Goal: Task Accomplishment & Management: Complete application form

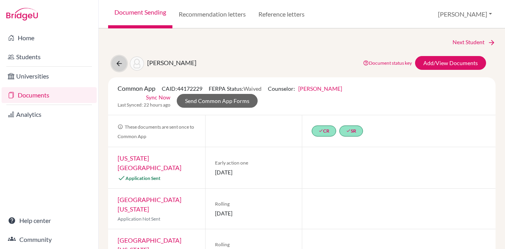
click at [120, 60] on icon at bounding box center [119, 64] width 8 height 8
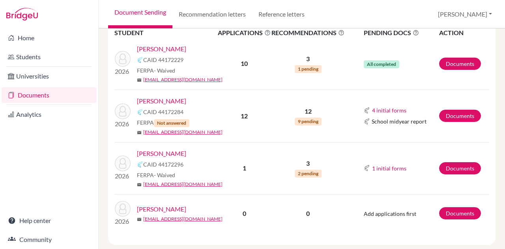
scroll to position [131, 0]
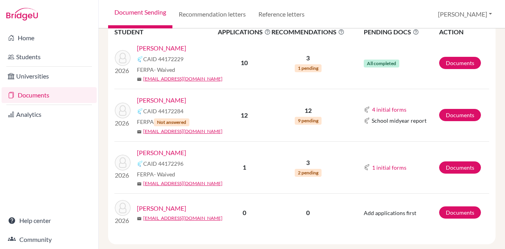
click at [157, 99] on link "Backe, Asa" at bounding box center [161, 100] width 49 height 9
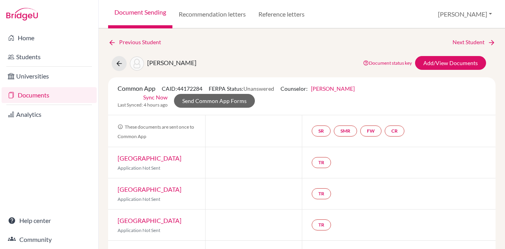
click at [106, 42] on div "Previous Student Next Student Backe, Asa Document status key TR Requirement. Do…" at bounding box center [302, 138] width 406 height 221
click at [120, 65] on icon at bounding box center [119, 64] width 8 height 8
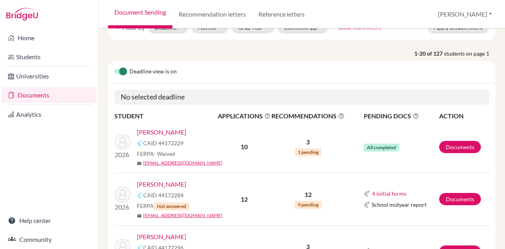
scroll to position [9, 0]
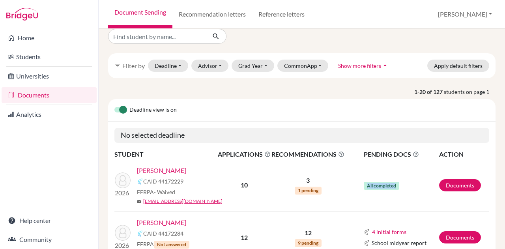
drag, startPoint x: 358, startPoint y: 189, endPoint x: 428, endPoint y: 192, distance: 70.3
click at [428, 192] on td "All completed" at bounding box center [392, 185] width 94 height 52
click at [176, 166] on link "[PERSON_NAME]" at bounding box center [161, 170] width 49 height 9
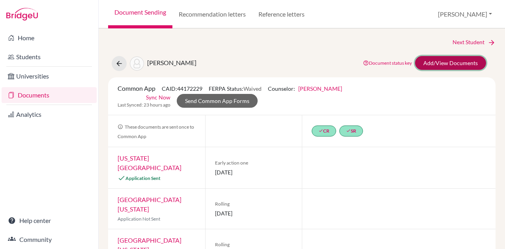
click at [468, 67] on link "Add/View Documents" at bounding box center [450, 63] width 71 height 14
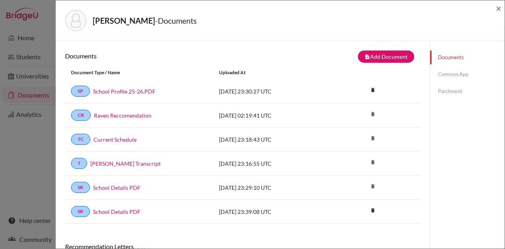
scroll to position [125, 0]
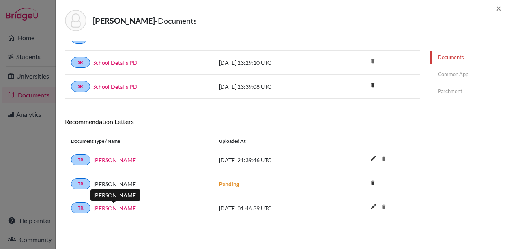
click at [125, 205] on link "April Liske-Clark" at bounding box center [116, 208] width 44 height 8
click at [110, 143] on div "Document Type / Name" at bounding box center [139, 141] width 148 height 7
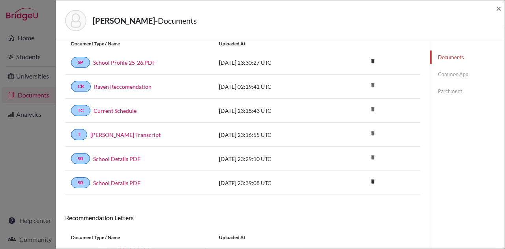
scroll to position [0, 0]
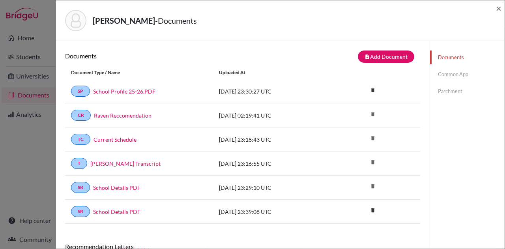
click at [380, 63] on div "Documents note_add Add Document Document type Change explanation for Common App…" at bounding box center [242, 137] width 355 height 173
click at [382, 59] on button "note_add Add Document" at bounding box center [386, 57] width 56 height 12
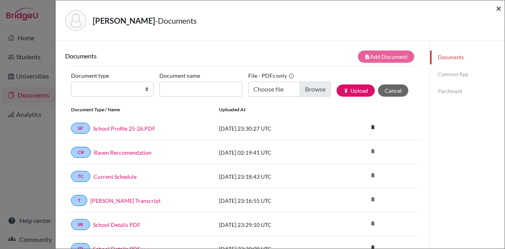
click at [499, 9] on span "×" at bounding box center [499, 7] width 6 height 11
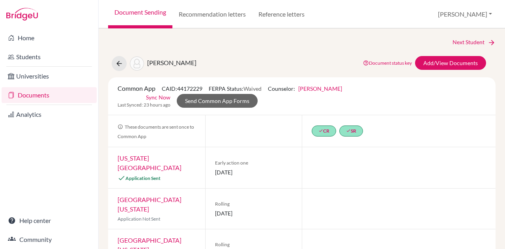
click at [170, 157] on link "Florida State University" at bounding box center [150, 162] width 64 height 17
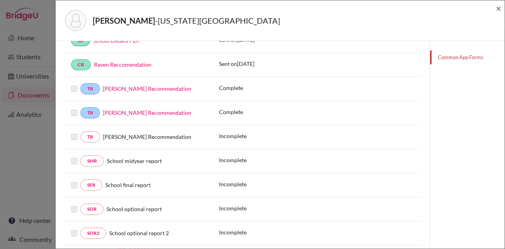
scroll to position [185, 0]
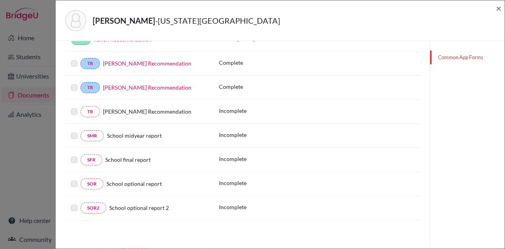
click at [150, 65] on link "April Liske-Clark’s Recommendation" at bounding box center [147, 63] width 88 height 7
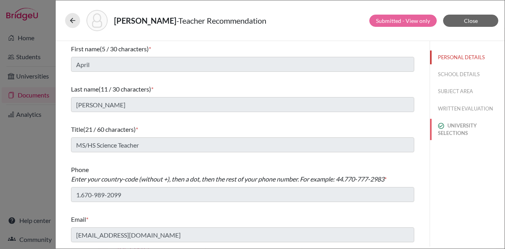
click at [468, 130] on button "UNIVERSITY SELECTIONS" at bounding box center [467, 129] width 75 height 21
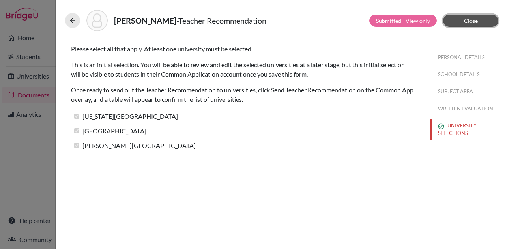
click at [487, 23] on button "Close" at bounding box center [470, 21] width 55 height 12
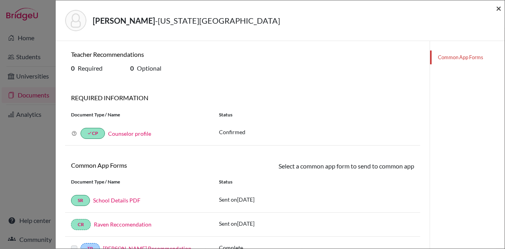
click at [500, 10] on span "×" at bounding box center [499, 7] width 6 height 11
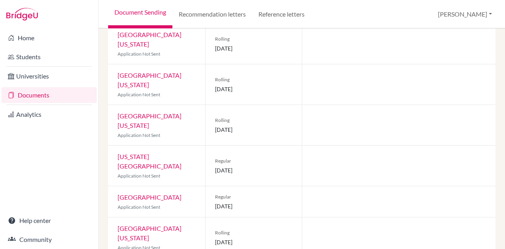
scroll to position [284, 0]
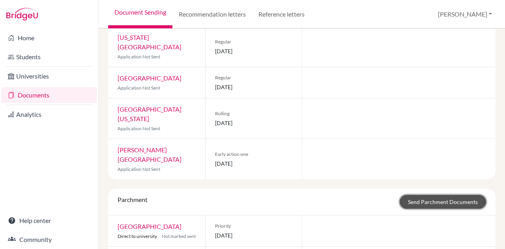
click at [463, 195] on link "Send Parchment Documents" at bounding box center [443, 202] width 86 height 14
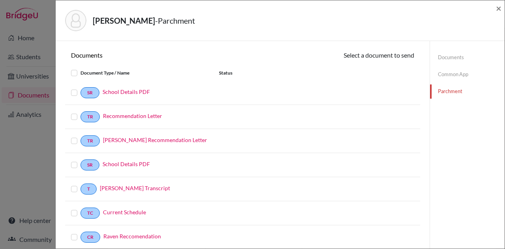
click at [81, 88] on label at bounding box center [81, 88] width 0 height 0
click at [0, 0] on input "checkbox" at bounding box center [0, 0] width 0 height 0
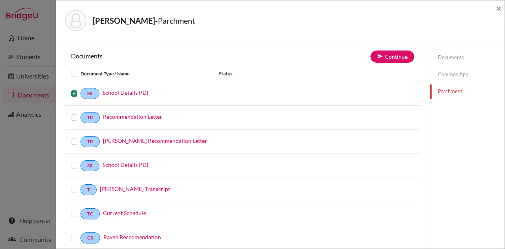
click at [75, 121] on div at bounding box center [75, 117] width 9 height 9
click at [81, 113] on label at bounding box center [81, 113] width 0 height 0
click at [0, 0] on input "checkbox" at bounding box center [0, 0] width 0 height 0
click at [81, 137] on label at bounding box center [81, 137] width 0 height 0
click at [0, 0] on input "checkbox" at bounding box center [0, 0] width 0 height 0
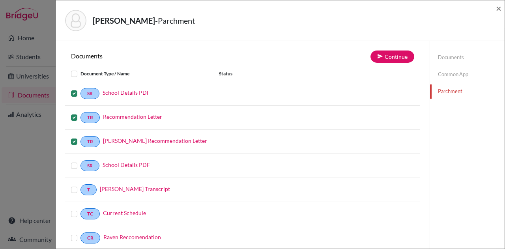
click at [81, 161] on label at bounding box center [81, 161] width 0 height 0
click at [0, 0] on input "checkbox" at bounding box center [0, 0] width 0 height 0
click at [81, 185] on label at bounding box center [81, 185] width 0 height 0
click at [0, 0] on input "checkbox" at bounding box center [0, 0] width 0 height 0
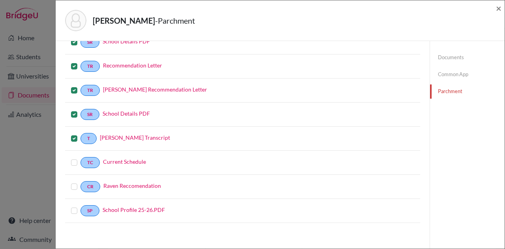
scroll to position [54, 0]
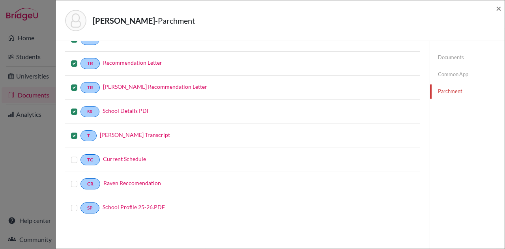
click at [81, 155] on label at bounding box center [81, 155] width 0 height 0
click at [0, 0] on input "checkbox" at bounding box center [0, 0] width 0 height 0
click at [74, 187] on div at bounding box center [75, 183] width 9 height 9
click at [81, 179] on label at bounding box center [81, 179] width 0 height 0
click at [0, 0] on input "checkbox" at bounding box center [0, 0] width 0 height 0
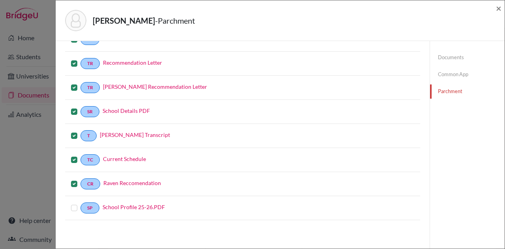
click at [81, 203] on label at bounding box center [81, 203] width 0 height 0
click at [0, 0] on input "checkbox" at bounding box center [0, 0] width 0 height 0
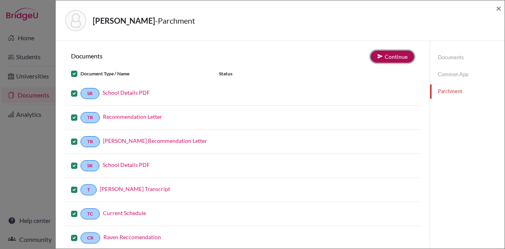
click at [398, 54] on button "Continue" at bounding box center [393, 57] width 44 height 12
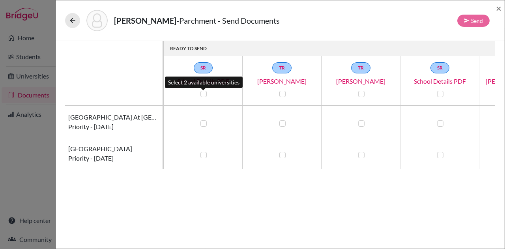
click at [204, 96] on label at bounding box center [203, 94] width 6 height 6
click at [204, 96] on input "checkbox" at bounding box center [202, 93] width 6 height 8
checkbox input "true"
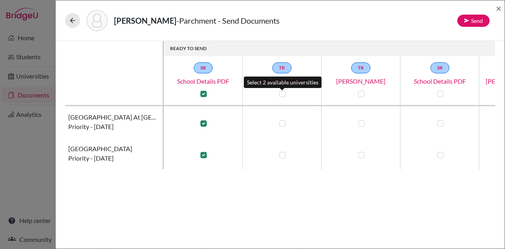
click at [279, 95] on label at bounding box center [282, 94] width 6 height 6
click at [279, 95] on input "checkbox" at bounding box center [280, 93] width 6 height 8
checkbox input "true"
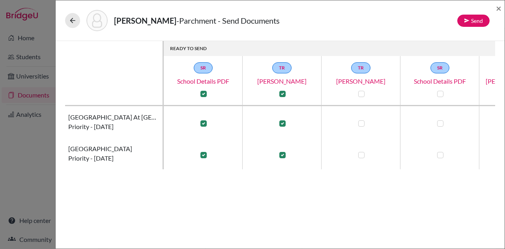
click at [282, 98] on div at bounding box center [281, 93] width 9 height 9
click at [285, 92] on label at bounding box center [282, 94] width 6 height 6
click at [284, 92] on input "checkbox" at bounding box center [280, 93] width 6 height 8
checkbox input "false"
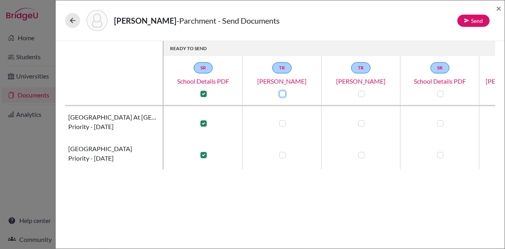
checkbox input "false"
click at [361, 92] on label at bounding box center [361, 94] width 6 height 6
click at [361, 92] on input "checkbox" at bounding box center [359, 93] width 6 height 8
checkbox input "true"
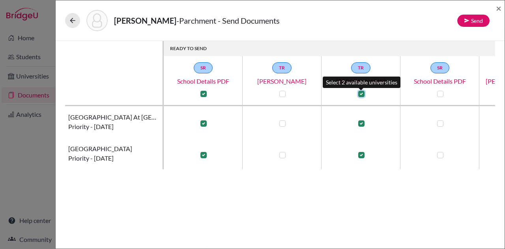
checkbox input "true"
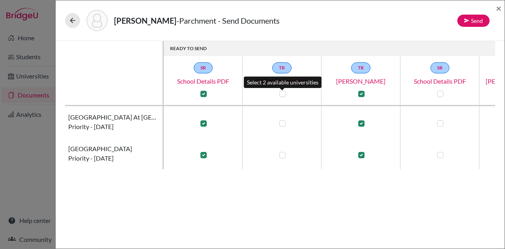
click at [281, 94] on label at bounding box center [282, 94] width 6 height 6
click at [281, 94] on input "checkbox" at bounding box center [280, 93] width 6 height 8
checkbox input "true"
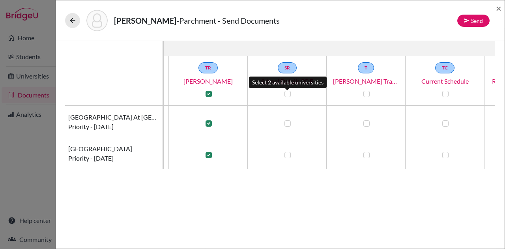
click at [287, 94] on label at bounding box center [288, 94] width 6 height 6
click at [287, 94] on input "checkbox" at bounding box center [286, 93] width 6 height 8
checkbox input "true"
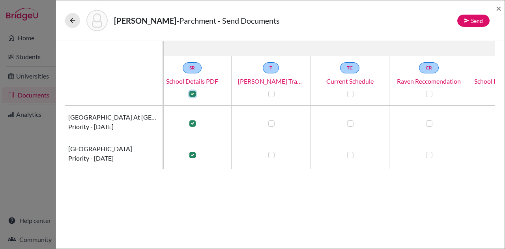
scroll to position [0, 248]
click at [266, 94] on input "checkbox" at bounding box center [269, 93] width 6 height 8
checkbox input "true"
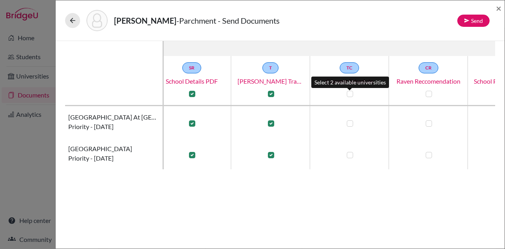
click at [352, 93] on label at bounding box center [350, 94] width 6 height 6
click at [351, 93] on input "checkbox" at bounding box center [348, 93] width 6 height 8
checkbox input "true"
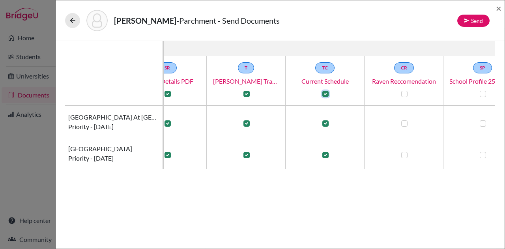
scroll to position [0, 306]
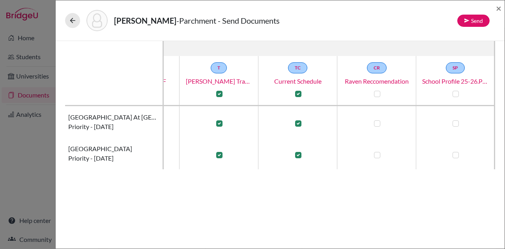
click at [375, 99] on th "CR Raven Reccomendation" at bounding box center [376, 81] width 79 height 50
click at [374, 94] on label at bounding box center [377, 94] width 6 height 6
click at [372, 94] on input "checkbox" at bounding box center [375, 93] width 6 height 8
checkbox input "true"
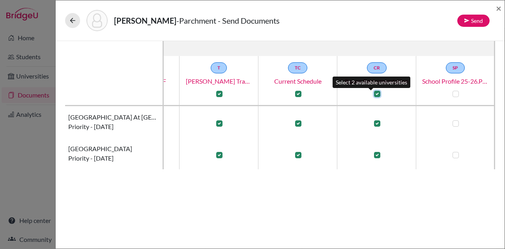
checkbox input "true"
click at [455, 94] on div "SP School Profile 25-26.PDF" at bounding box center [455, 80] width 79 height 36
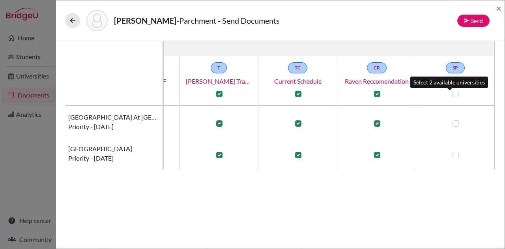
click at [453, 92] on label at bounding box center [456, 94] width 6 height 6
click at [452, 92] on input "checkbox" at bounding box center [454, 93] width 6 height 8
checkbox input "true"
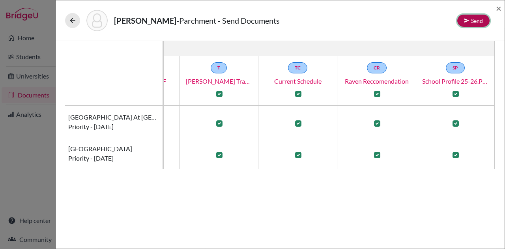
click at [469, 22] on icon at bounding box center [467, 21] width 6 height 6
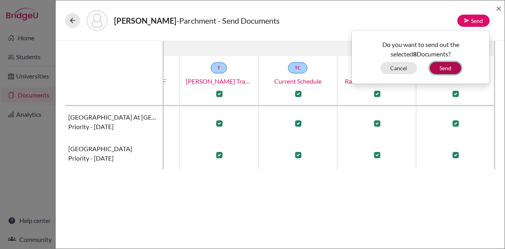
click at [449, 65] on button "Send" at bounding box center [446, 68] width 32 height 12
checkbox input "false"
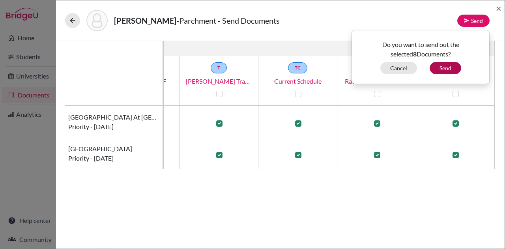
checkbox input "false"
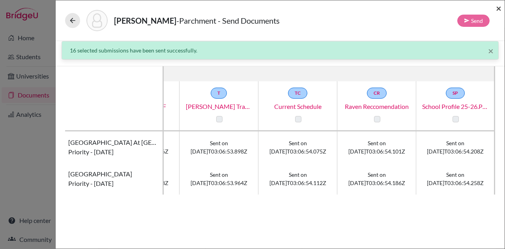
click at [500, 10] on span "×" at bounding box center [499, 7] width 6 height 11
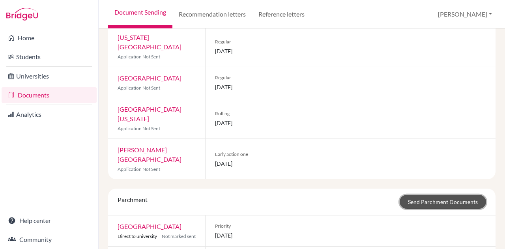
click at [441, 195] on link "Send Parchment Documents" at bounding box center [443, 202] width 86 height 14
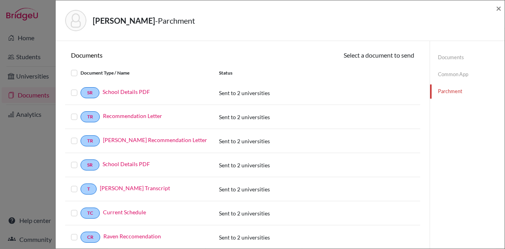
click at [81, 68] on label at bounding box center [81, 68] width 0 height 0
click at [0, 0] on input "checkbox" at bounding box center [0, 0] width 0 height 0
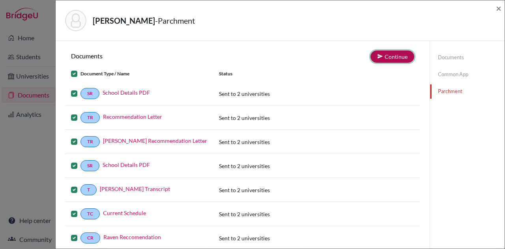
click at [397, 56] on button "Continue" at bounding box center [393, 57] width 44 height 12
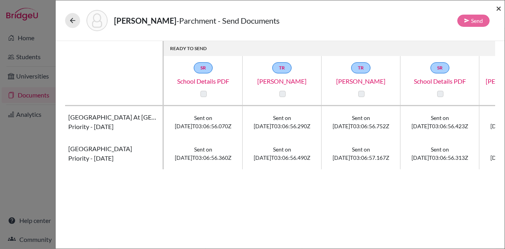
click at [498, 6] on span "×" at bounding box center [499, 7] width 6 height 11
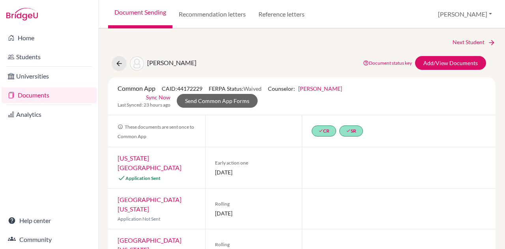
click at [114, 70] on div "[PERSON_NAME]" at bounding box center [154, 63] width 85 height 15
click at [118, 57] on button at bounding box center [119, 63] width 15 height 15
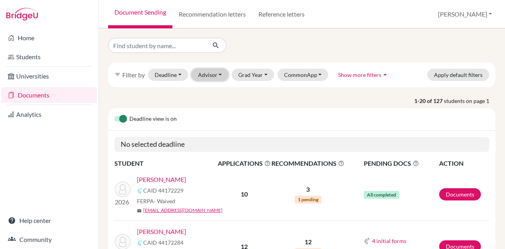
click at [222, 74] on button "Advisor" at bounding box center [209, 75] width 37 height 12
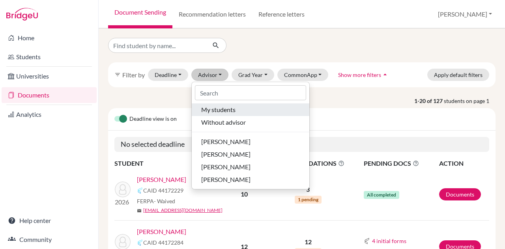
click at [222, 110] on span "My students" at bounding box center [218, 109] width 34 height 9
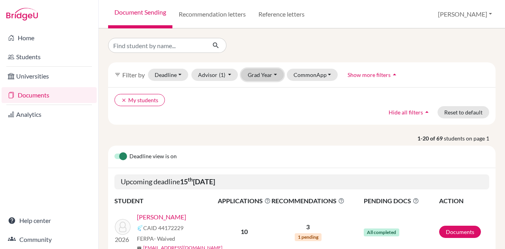
click at [273, 74] on button "Grad Year" at bounding box center [262, 75] width 43 height 12
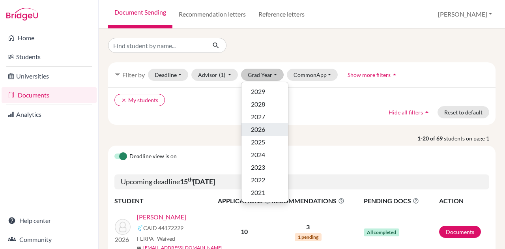
click at [268, 130] on div "2026" at bounding box center [265, 129] width 28 height 9
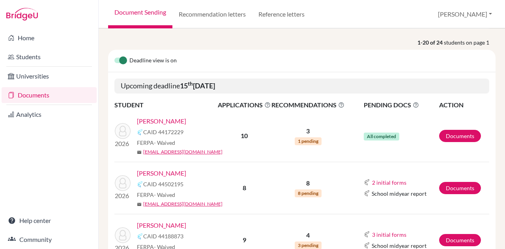
scroll to position [96, 0]
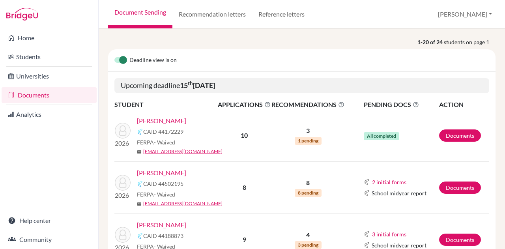
click at [154, 172] on link "[PERSON_NAME]" at bounding box center [161, 172] width 49 height 9
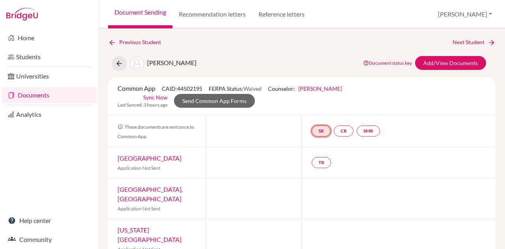
click at [320, 131] on link "SR" at bounding box center [321, 130] width 19 height 11
click at [318, 107] on link "School report" at bounding box center [321, 107] width 34 height 7
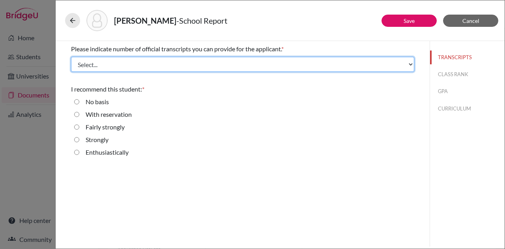
click at [140, 66] on select "Select... 1 2 3 4" at bounding box center [242, 64] width 343 height 15
select select "1"
click at [71, 57] on select "Select... 1 2 3 4" at bounding box center [242, 64] width 343 height 15
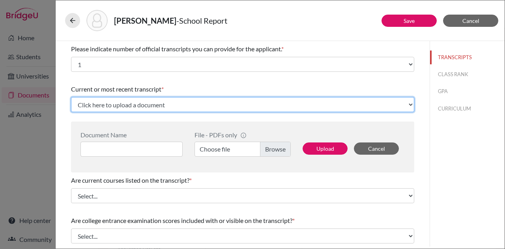
click at [150, 102] on select "Click here to upload a document Upload New File" at bounding box center [242, 104] width 343 height 15
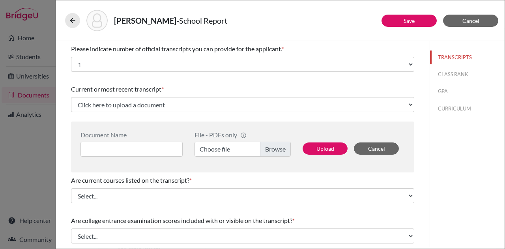
click at [215, 85] on div "Current or most recent transcript *" at bounding box center [242, 88] width 343 height 9
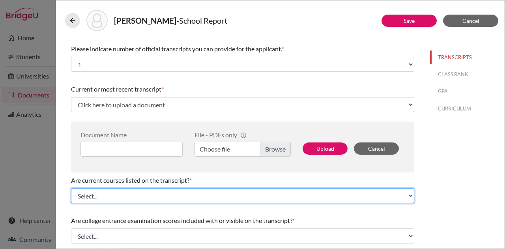
click at [157, 193] on select "Select... Yes No" at bounding box center [242, 195] width 343 height 15
select select "1"
click at [71, 188] on select "Select... Yes No" at bounding box center [242, 195] width 343 height 15
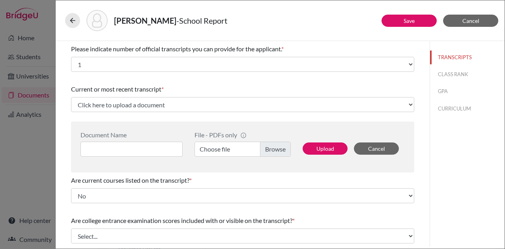
click at [267, 154] on label "Choose file" at bounding box center [243, 149] width 96 height 15
click at [267, 154] on input "Choose file" at bounding box center [243, 149] width 96 height 15
click at [156, 148] on input at bounding box center [132, 149] width 102 height 15
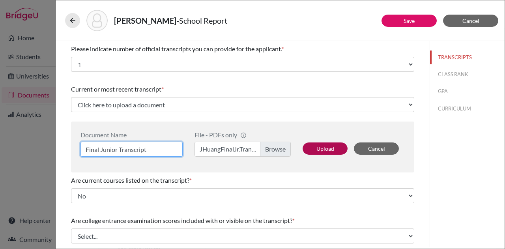
type input "Final Junior Transcript"
click at [320, 147] on button "Upload" at bounding box center [325, 148] width 45 height 12
select select "688777"
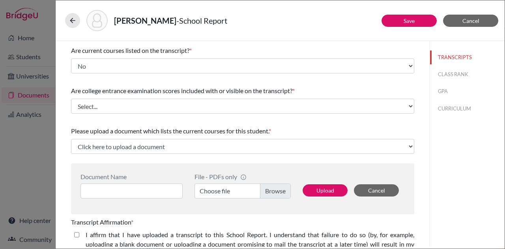
scroll to position [80, 0]
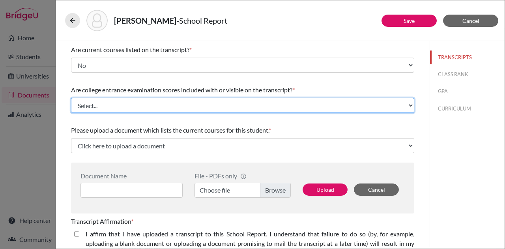
click at [197, 112] on select "Select... Yes No" at bounding box center [242, 105] width 343 height 15
select select "1"
click at [71, 98] on select "Select... Yes No" at bounding box center [242, 105] width 343 height 15
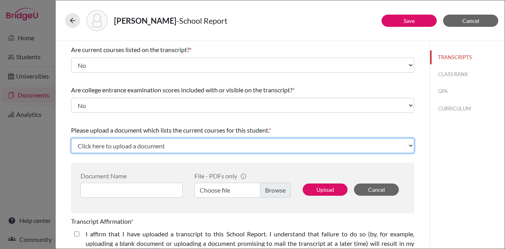
click at [140, 146] on select "Click here to upload a document Upload New File" at bounding box center [242, 145] width 343 height 15
select select "Upload New File"
click at [71, 138] on select "Click here to upload a document Upload New File" at bounding box center [242, 145] width 343 height 15
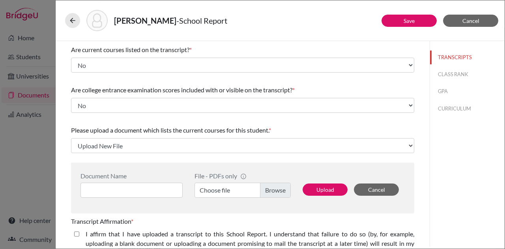
click at [244, 193] on label "Choose file" at bounding box center [243, 190] width 96 height 15
click at [244, 193] on input "Choose file" at bounding box center [243, 190] width 96 height 15
click at [250, 197] on label "Choose file" at bounding box center [243, 190] width 96 height 15
click at [250, 197] on input "Choose file" at bounding box center [243, 190] width 96 height 15
click at [160, 191] on input at bounding box center [132, 190] width 102 height 15
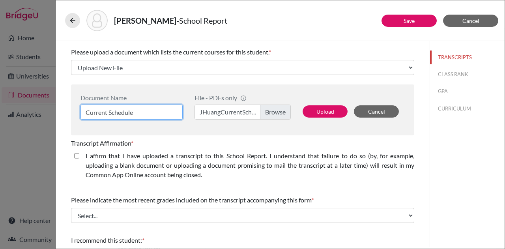
scroll to position [159, 0]
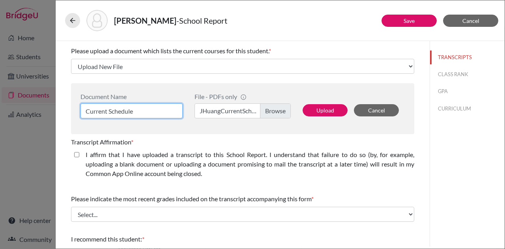
type input "Current Schedule"
click at [75, 152] on closed\ "I affirm that I have uploaded a transcript to this School Report. I understand …" at bounding box center [76, 154] width 5 height 9
checkbox closed\ "true"
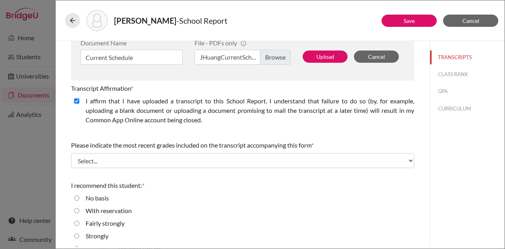
scroll to position [214, 0]
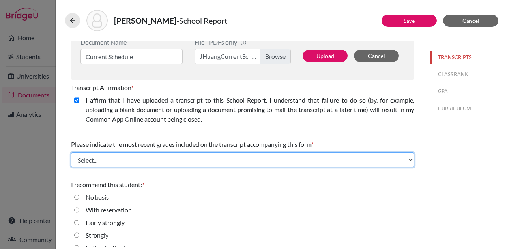
click at [169, 159] on select "Select... Final junior year grades 1st Quarter senior year grades 2nd Quarter/1…" at bounding box center [242, 159] width 343 height 15
select select "0"
click at [71, 152] on select "Select... Final junior year grades 1st Quarter senior year grades 2nd Quarter/1…" at bounding box center [242, 159] width 343 height 15
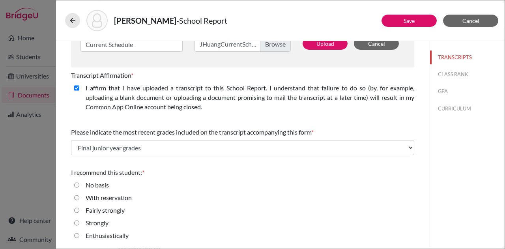
click at [76, 236] on input "Enthusiastically" at bounding box center [76, 235] width 5 height 9
radio input "true"
click at [75, 221] on input "Strongly" at bounding box center [76, 222] width 5 height 9
radio input "true"
click at [401, 18] on button "Save" at bounding box center [409, 21] width 55 height 12
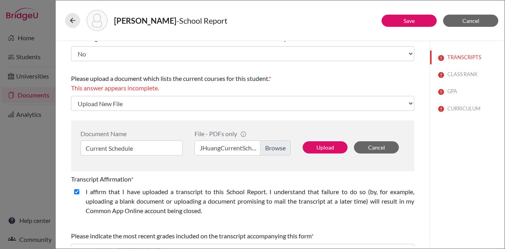
scroll to position [133, 0]
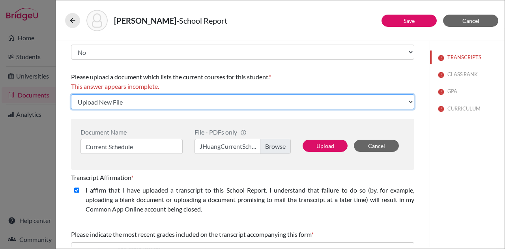
drag, startPoint x: 170, startPoint y: 102, endPoint x: 144, endPoint y: 105, distance: 25.8
click at [144, 105] on select "Click here to upload a document Upload New File" at bounding box center [242, 101] width 343 height 15
click at [71, 94] on select "Click here to upload a document Upload New File" at bounding box center [242, 101] width 343 height 15
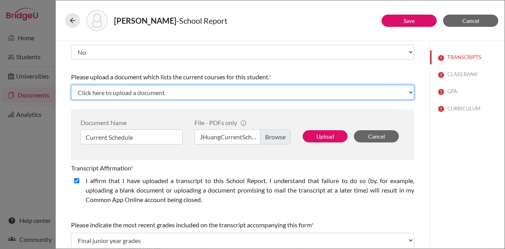
click at [174, 96] on select "Click here to upload a document Upload New File" at bounding box center [242, 92] width 343 height 15
click at [71, 85] on select "Click here to upload a document Upload New File" at bounding box center [242, 92] width 343 height 15
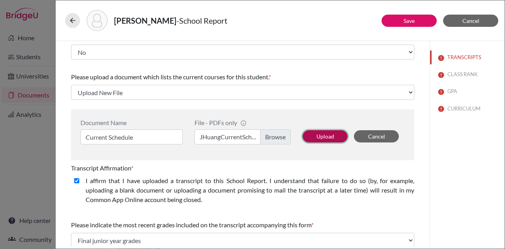
click at [328, 135] on button "Upload" at bounding box center [325, 136] width 45 height 12
select select "688780"
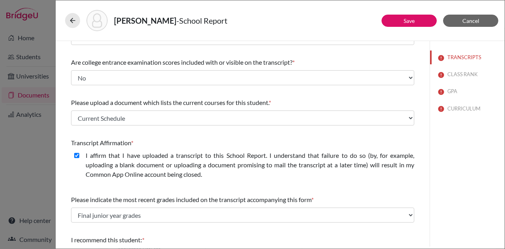
scroll to position [108, 0]
click at [410, 21] on link "Save" at bounding box center [409, 20] width 11 height 7
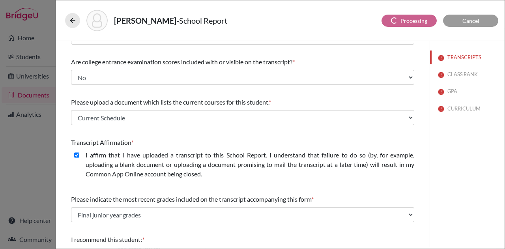
scroll to position [0, 0]
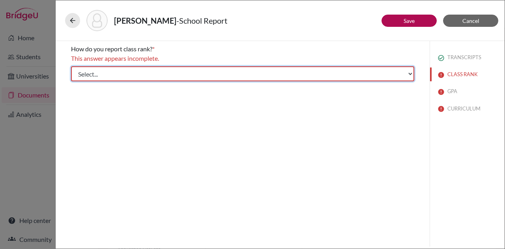
click at [163, 72] on select "Select... Exact Decile Quintile Quartile None" at bounding box center [242, 73] width 343 height 15
select select "1"
click at [71, 66] on select "Select... Exact Decile Quintile Quartile None" at bounding box center [242, 73] width 343 height 15
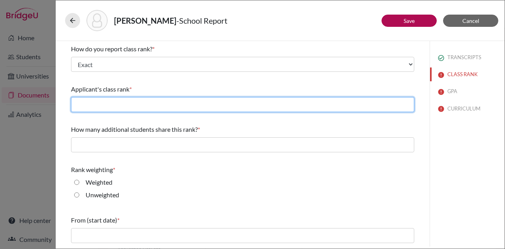
click at [128, 112] on input "text" at bounding box center [242, 104] width 343 height 15
type input "7"
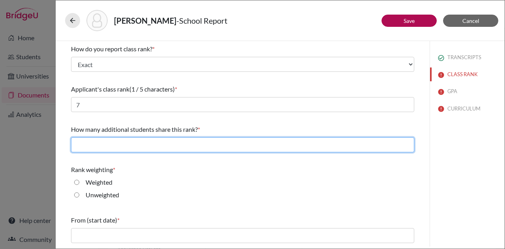
click at [145, 143] on input "text" at bounding box center [242, 144] width 343 height 15
type input "2"
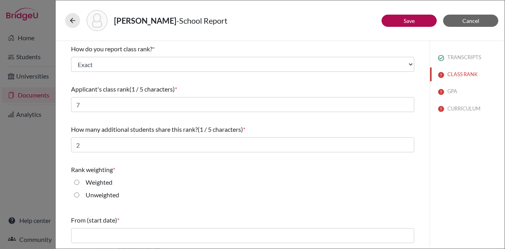
click at [107, 183] on label "Weighted" at bounding box center [99, 182] width 27 height 9
click at [79, 183] on input "Weighted" at bounding box center [76, 182] width 5 height 9
radio input "true"
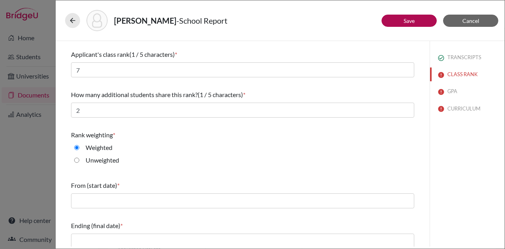
scroll to position [40, 0]
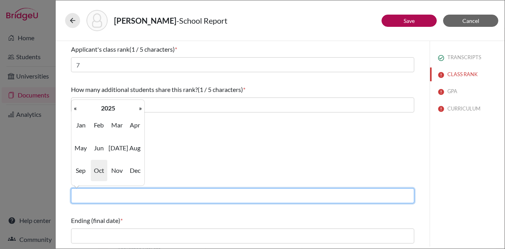
click at [111, 190] on input "text" at bounding box center [242, 195] width 343 height 15
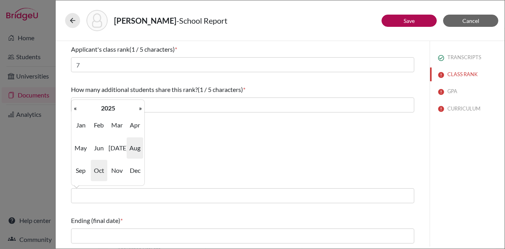
click at [135, 146] on span "Aug" at bounding box center [135, 147] width 17 height 21
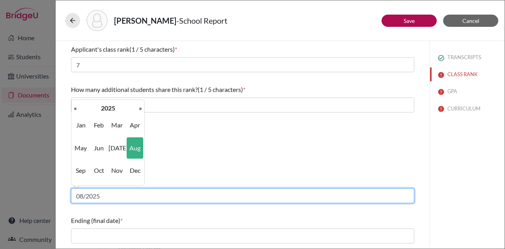
click at [97, 197] on input "08/2025" at bounding box center [242, 195] width 343 height 15
click at [103, 197] on input "08/2025" at bounding box center [242, 195] width 343 height 15
type input "08/2024"
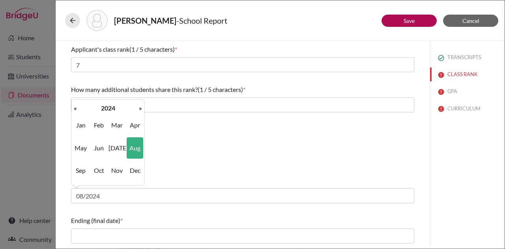
click at [189, 166] on div "Rank weighting * Weighted Unweighted" at bounding box center [242, 144] width 343 height 44
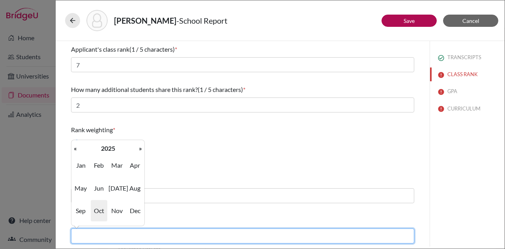
click at [115, 236] on input "text" at bounding box center [242, 235] width 343 height 15
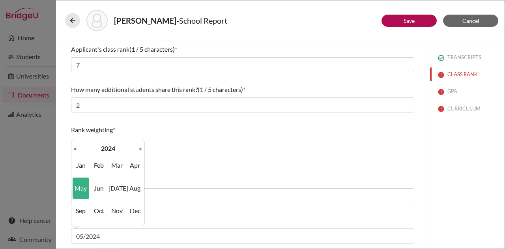
click at [189, 163] on div "Rank weighting * Weighted Unweighted" at bounding box center [242, 144] width 343 height 44
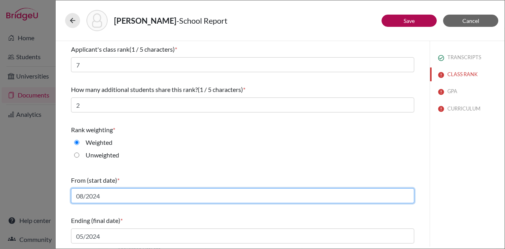
click at [115, 192] on input "08/2024" at bounding box center [242, 195] width 343 height 15
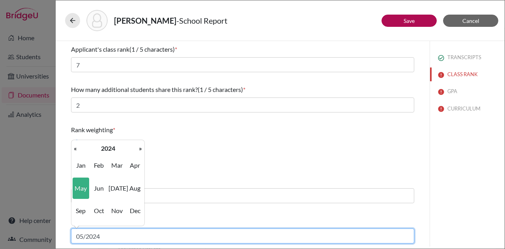
click at [104, 237] on input "05/2024" at bounding box center [242, 235] width 343 height 15
type input "05/2025"
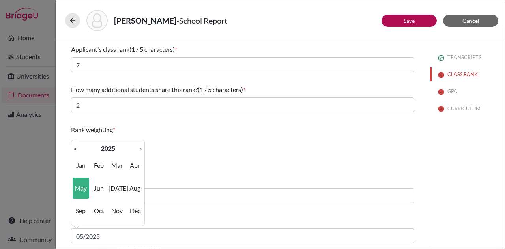
click at [419, 151] on div "How do you report class rank? * Select... Exact Decile Quintile Quartile None A…" at bounding box center [243, 123] width 362 height 245
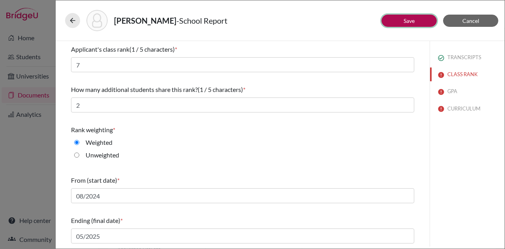
click at [417, 21] on button "Save" at bounding box center [409, 21] width 55 height 12
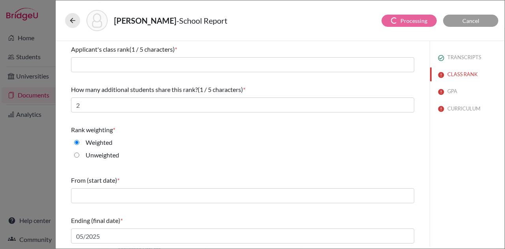
scroll to position [0, 0]
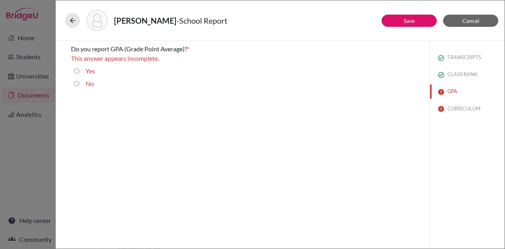
click at [82, 71] on div "Yes" at bounding box center [87, 72] width 16 height 13
click at [77, 71] on input "Yes" at bounding box center [76, 70] width 5 height 9
radio input "true"
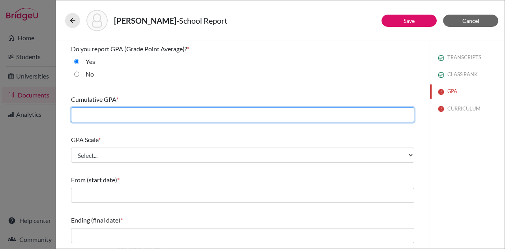
click at [107, 118] on input "text" at bounding box center [242, 114] width 343 height 15
type input "3.66"
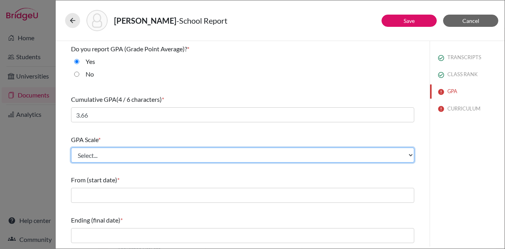
click at [169, 151] on select "Select... 4 5 6 7 8 9 10 11 12 13 14 15 16 17 18 19 20 100" at bounding box center [242, 155] width 343 height 15
select select "4"
click at [71, 148] on select "Select... 4 5 6 7 8 9 10 11 12 13 14 15 16 17 18 19 20 100" at bounding box center [242, 155] width 343 height 15
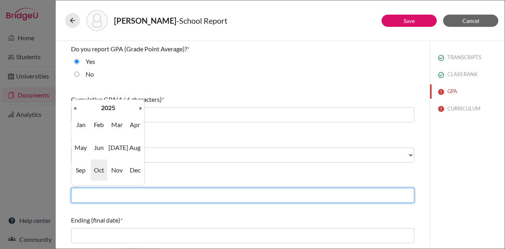
click at [105, 194] on input "text" at bounding box center [242, 195] width 343 height 15
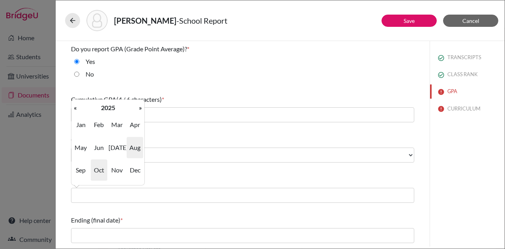
click at [132, 145] on span "Aug" at bounding box center [135, 147] width 17 height 21
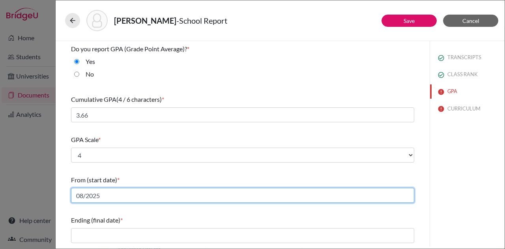
click at [109, 202] on input "08/2025" at bounding box center [242, 195] width 343 height 15
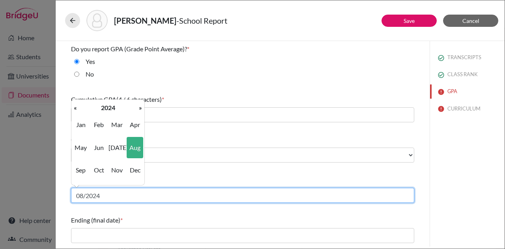
type input "08/2024"
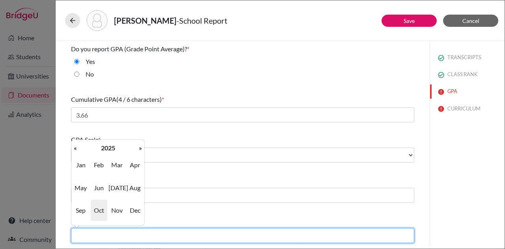
click at [125, 234] on input "text" at bounding box center [242, 235] width 343 height 15
type input "05/2025"
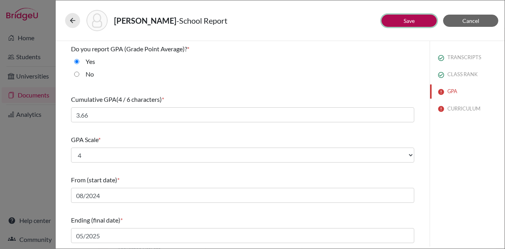
drag, startPoint x: 194, startPoint y: 216, endPoint x: 404, endPoint y: 17, distance: 290.0
click at [404, 17] on button "Save" at bounding box center [409, 21] width 55 height 12
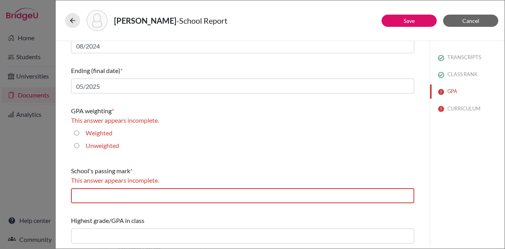
click at [101, 133] on label "Weighted" at bounding box center [99, 132] width 27 height 9
click at [79, 133] on input "Weighted" at bounding box center [76, 132] width 5 height 9
radio input "true"
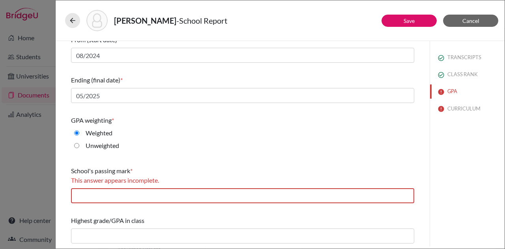
scroll to position [140, 0]
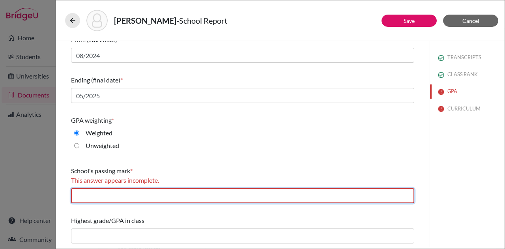
click at [127, 194] on input "text" at bounding box center [242, 195] width 343 height 15
type input "1"
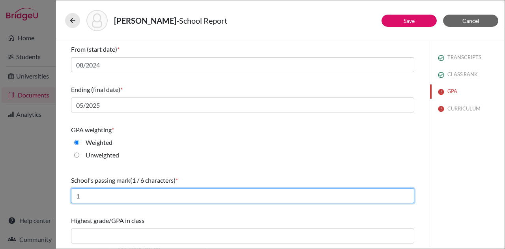
scroll to position [131, 0]
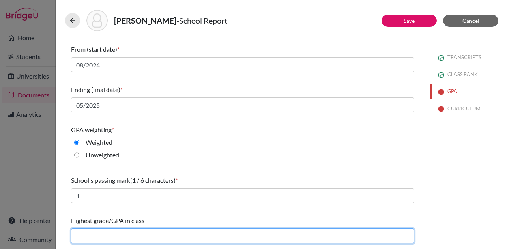
click at [133, 233] on input "text" at bounding box center [242, 235] width 343 height 15
type input "4.22"
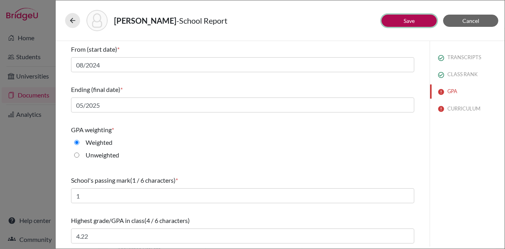
click at [416, 23] on button "Save" at bounding box center [409, 21] width 55 height 12
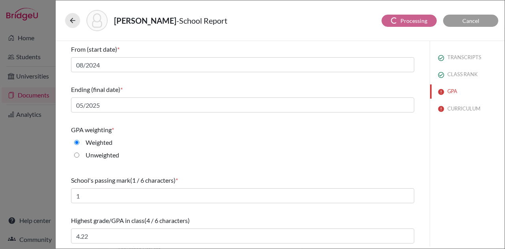
scroll to position [18, 0]
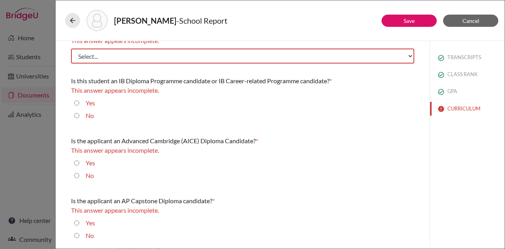
click at [76, 119] on input "No" at bounding box center [76, 115] width 5 height 9
radio input "true"
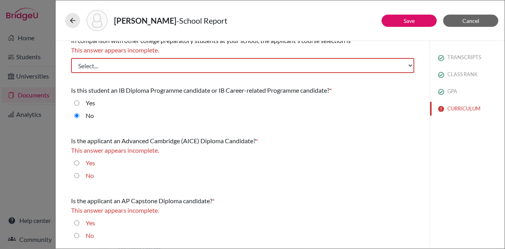
scroll to position [0, 0]
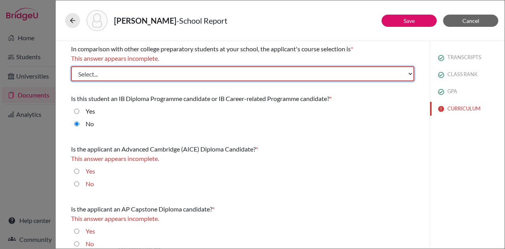
click at [162, 77] on select "Select... Less than demanding Average Demanding Very demanding Most demanding P…" at bounding box center [242, 73] width 343 height 15
select select "3"
click at [71, 66] on select "Select... Less than demanding Average Demanding Very demanding Most demanding P…" at bounding box center [242, 73] width 343 height 15
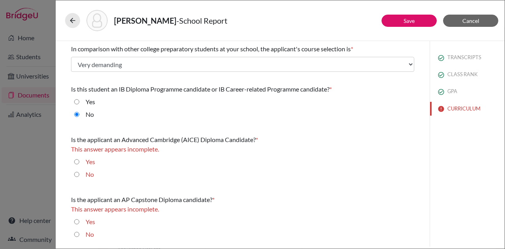
click at [88, 177] on label "No" at bounding box center [90, 174] width 8 height 9
click at [79, 177] on input "No" at bounding box center [76, 174] width 5 height 9
radio input "true"
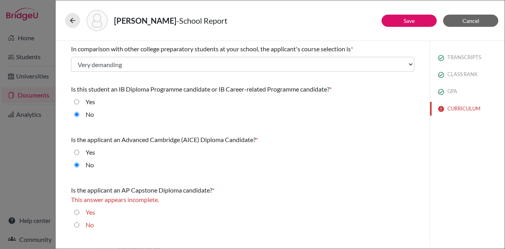
click at [75, 225] on input "No" at bounding box center [76, 224] width 5 height 9
radio input "true"
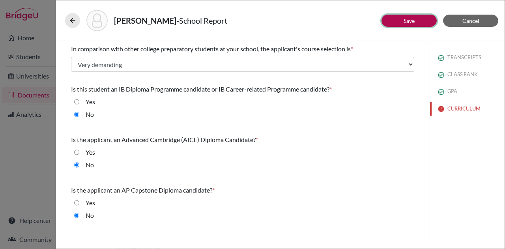
click at [408, 22] on link "Save" at bounding box center [409, 20] width 11 height 7
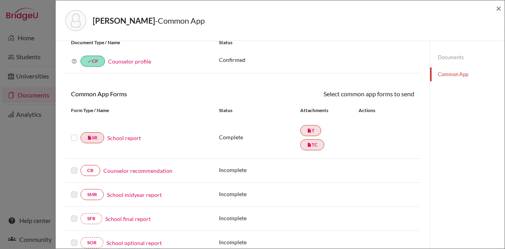
scroll to position [29, 0]
click at [79, 138] on div at bounding box center [75, 137] width 9 height 9
click at [77, 133] on label at bounding box center [74, 133] width 6 height 0
click at [0, 0] on input "checkbox" at bounding box center [0, 0] width 0 height 0
click at [181, 136] on div "School report" at bounding box center [155, 138] width 103 height 8
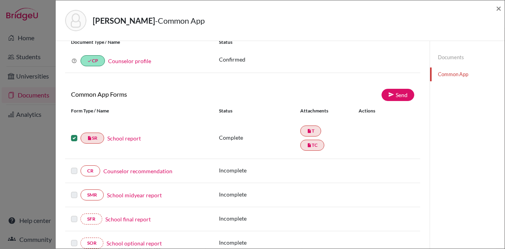
click at [75, 133] on label at bounding box center [74, 133] width 6 height 0
click at [0, 0] on input "checkbox" at bounding box center [0, 0] width 0 height 0
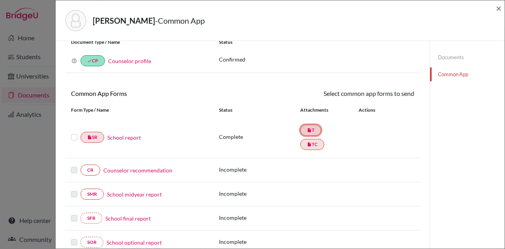
click at [314, 129] on link "insert_drive_file T" at bounding box center [310, 130] width 21 height 11
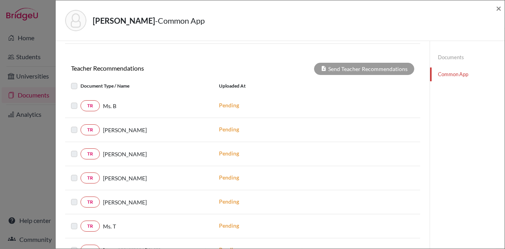
scroll to position [265, 0]
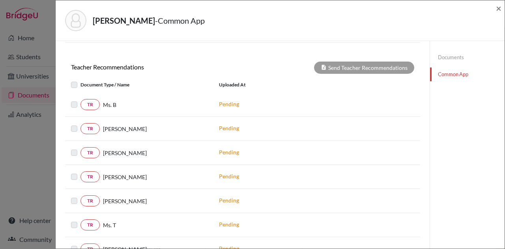
click at [81, 80] on label at bounding box center [81, 80] width 0 height 0
click at [71, 109] on div at bounding box center [75, 104] width 9 height 9
click at [81, 100] on label at bounding box center [81, 100] width 0 height 0
click at [278, 81] on div "Uploaded at" at bounding box center [272, 84] width 118 height 9
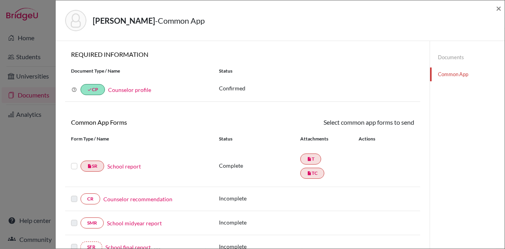
click at [155, 200] on link "Counselor recommendation" at bounding box center [137, 199] width 69 height 8
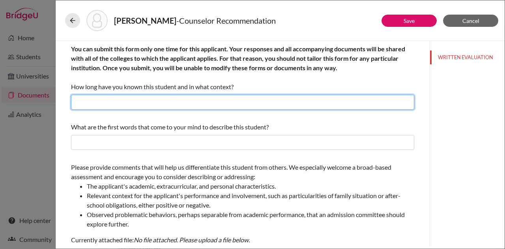
click at [197, 96] on input "text" at bounding box center [242, 102] width 343 height 15
type input "A year and a half years"
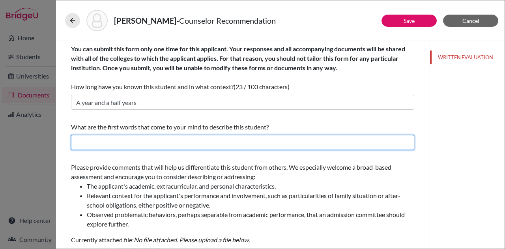
click at [190, 140] on input "text" at bounding box center [242, 142] width 343 height 15
type input "Hard working, polite, driven, dedicated"
drag, startPoint x: 193, startPoint y: 144, endPoint x: 202, endPoint y: 142, distance: 9.5
click at [202, 142] on input "Hard working, polite, driven, dedicated" at bounding box center [242, 142] width 343 height 15
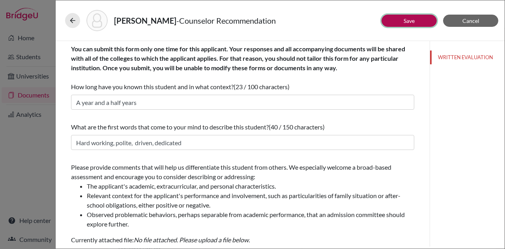
click at [411, 20] on link "Save" at bounding box center [409, 20] width 11 height 7
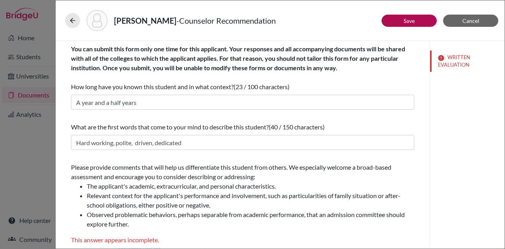
scroll to position [219, 0]
